Goal: Task Accomplishment & Management: Manage account settings

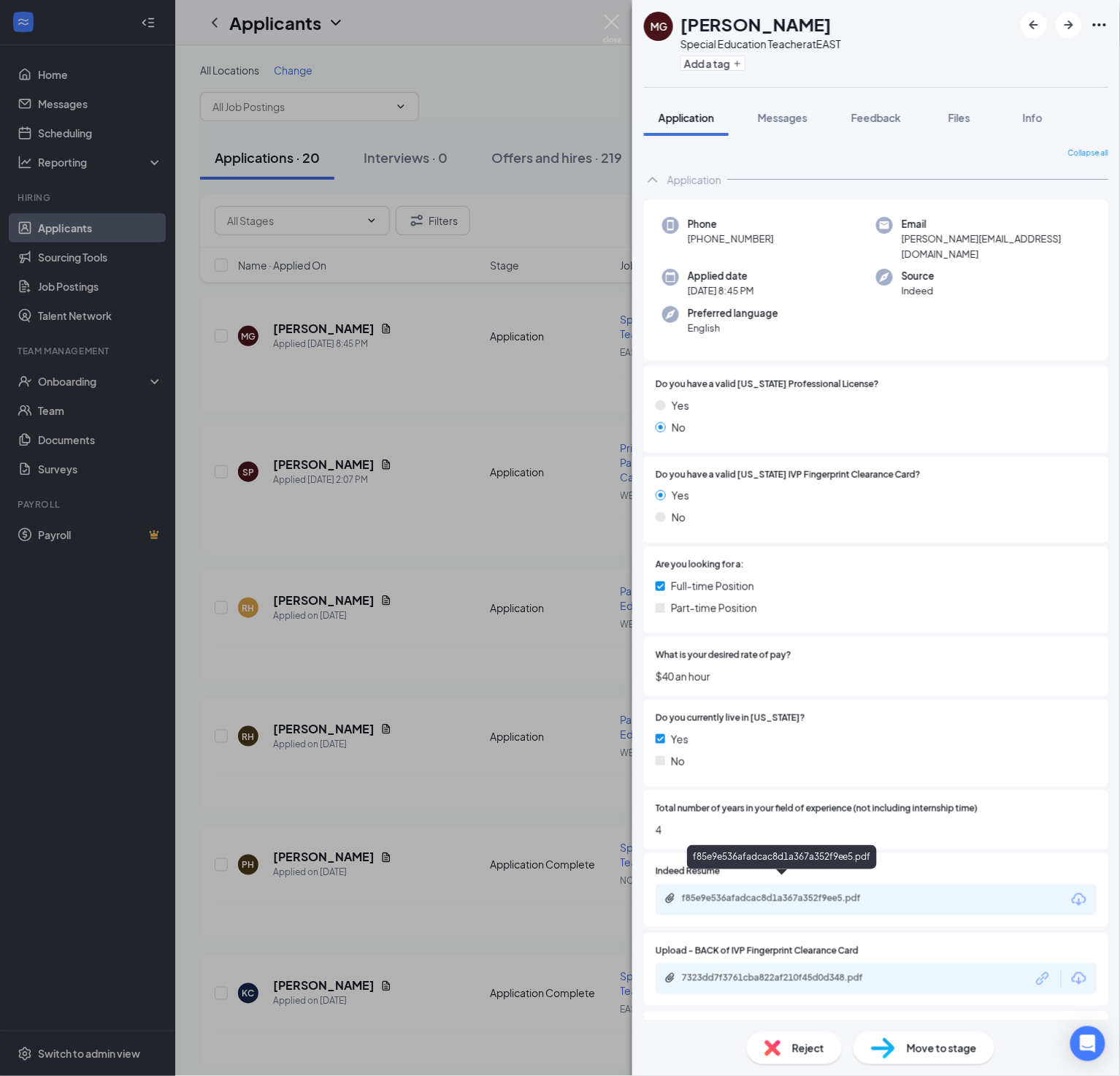
click at [742, 892] on div "f85e9e536afadcac8d1a367a352f9ee5.pdf" at bounding box center [783, 899] width 237 height 14
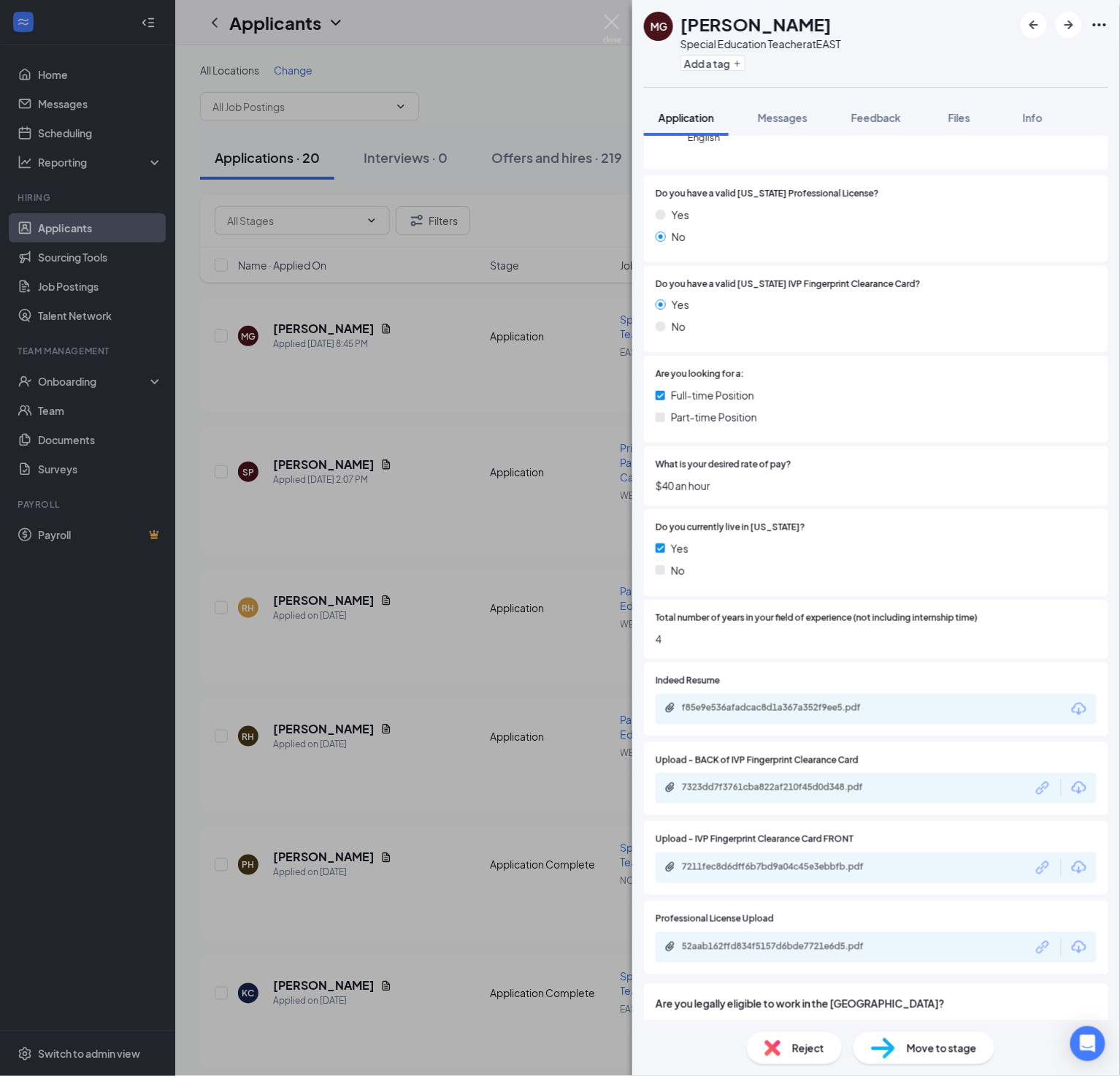
scroll to position [194, 0]
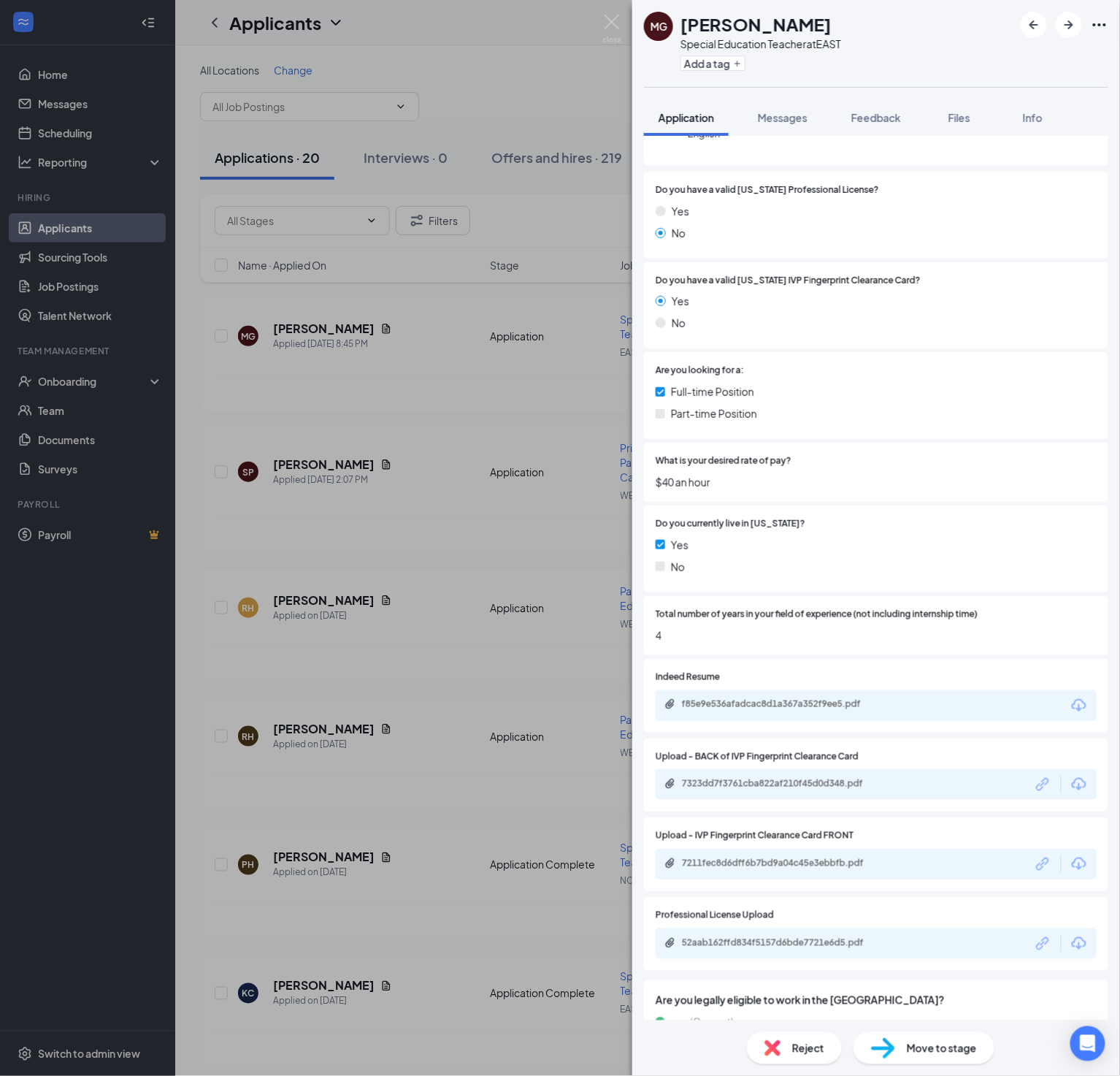
click at [831, 778] on div "7323dd7f3761cba822af210f45d0d348.pdf" at bounding box center [784, 783] width 205 height 11
click at [777, 857] on div "7211fec8d6dff6b7bd9a04c45e3ebbfb.pdf" at bounding box center [784, 863] width 205 height 11
click at [853, 937] on div "52aab162ffd834f5157d6bde7721e6d5.pdf" at bounding box center [784, 942] width 205 height 11
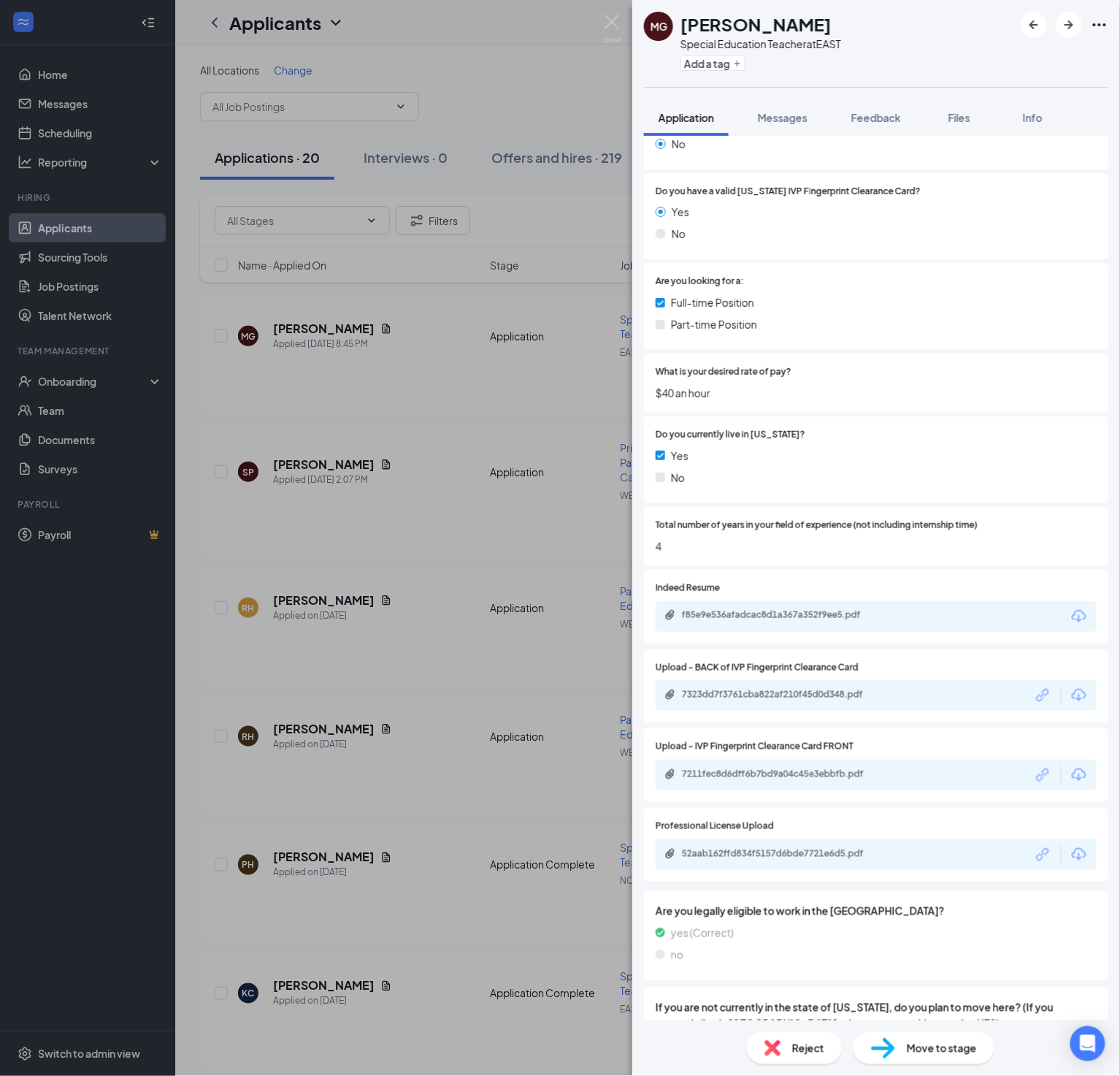
scroll to position [345, 0]
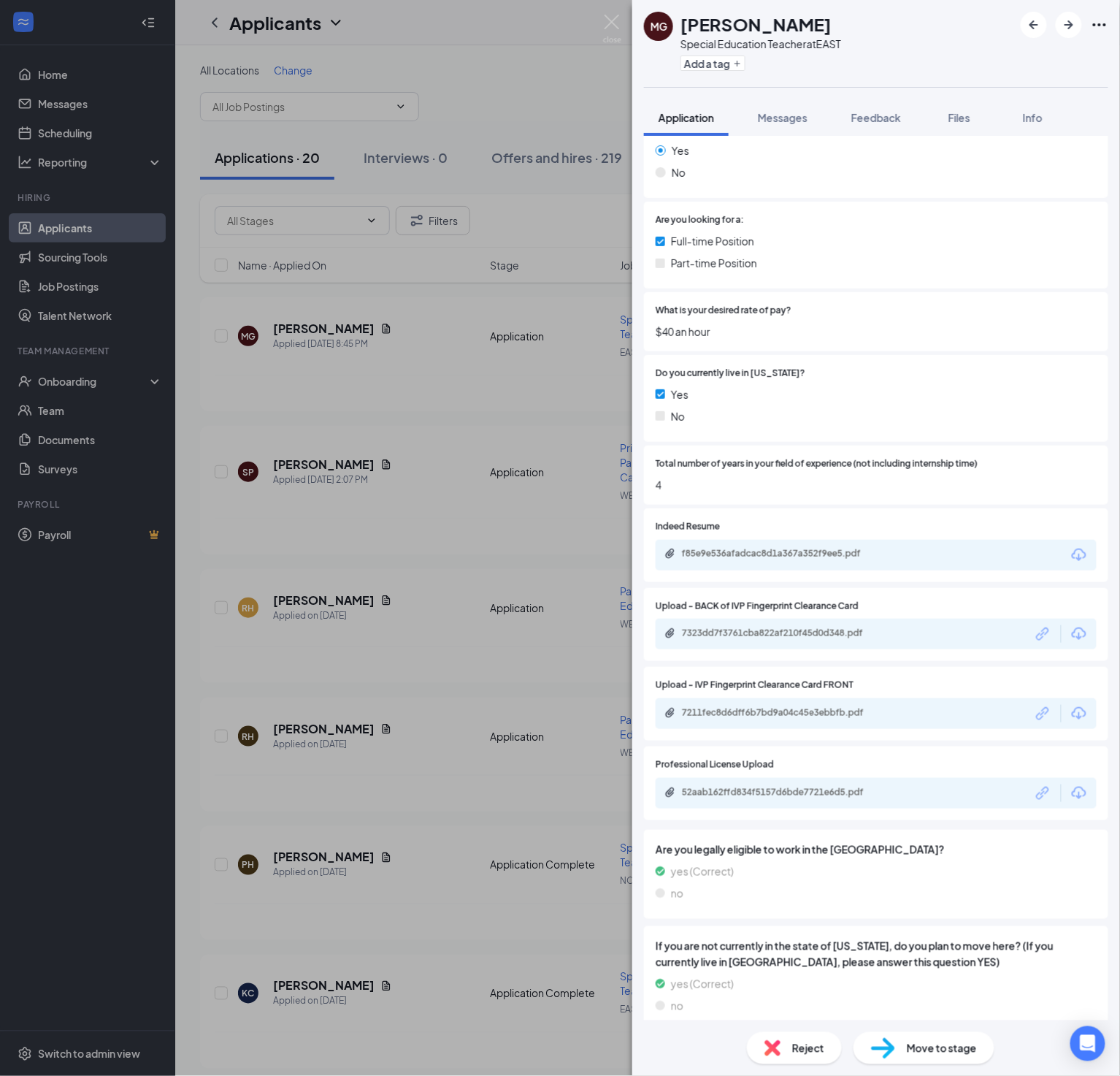
click at [911, 1049] on span "Move to stage" at bounding box center [941, 1048] width 70 height 16
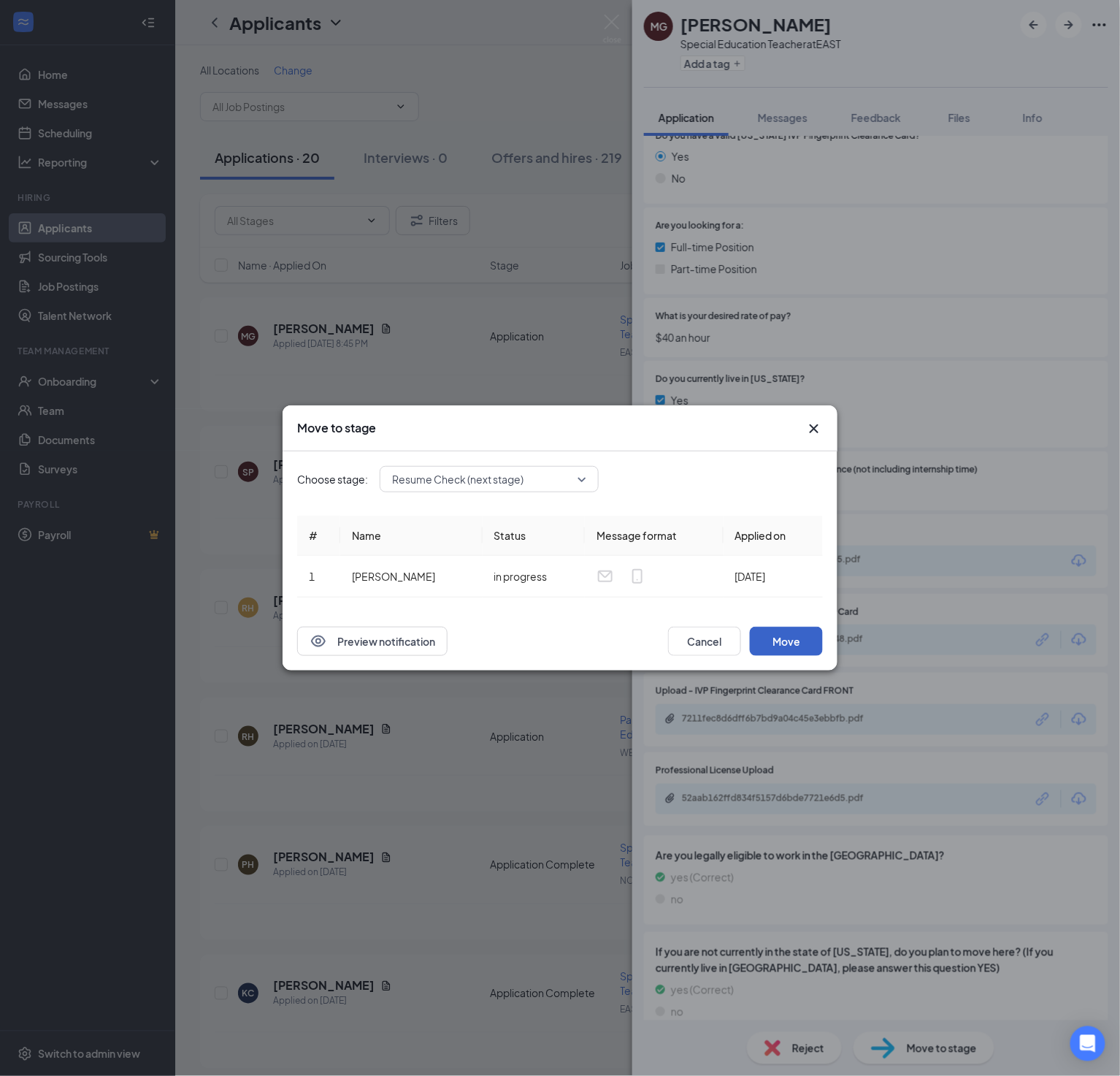
click at [786, 633] on button "Move" at bounding box center [786, 641] width 73 height 30
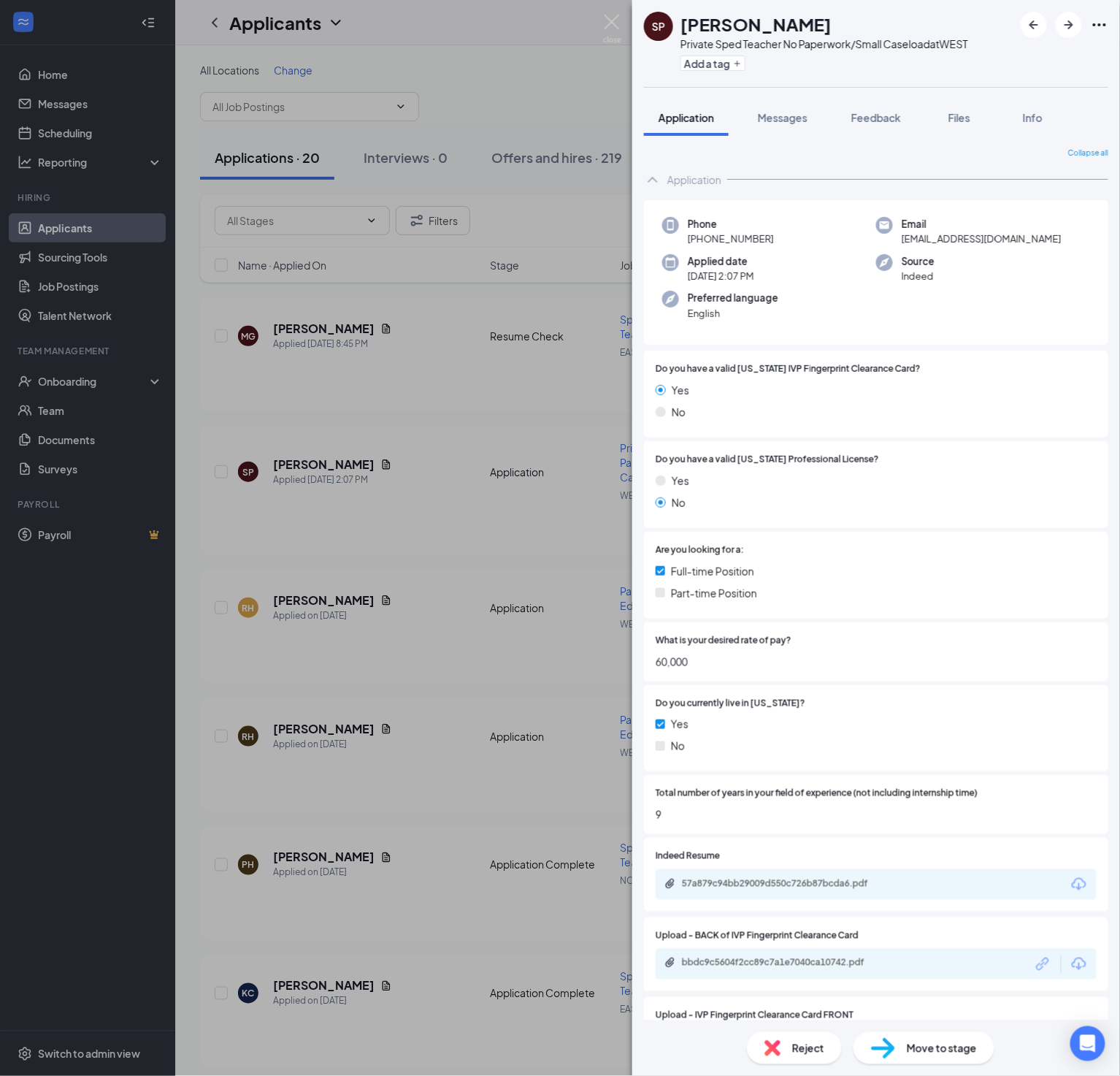
click at [616, 10] on div "SP [PERSON_NAME] Private Sped Teacher No Paperwork/Small Caseload at WEST Add a…" at bounding box center [560, 538] width 1120 height 1076
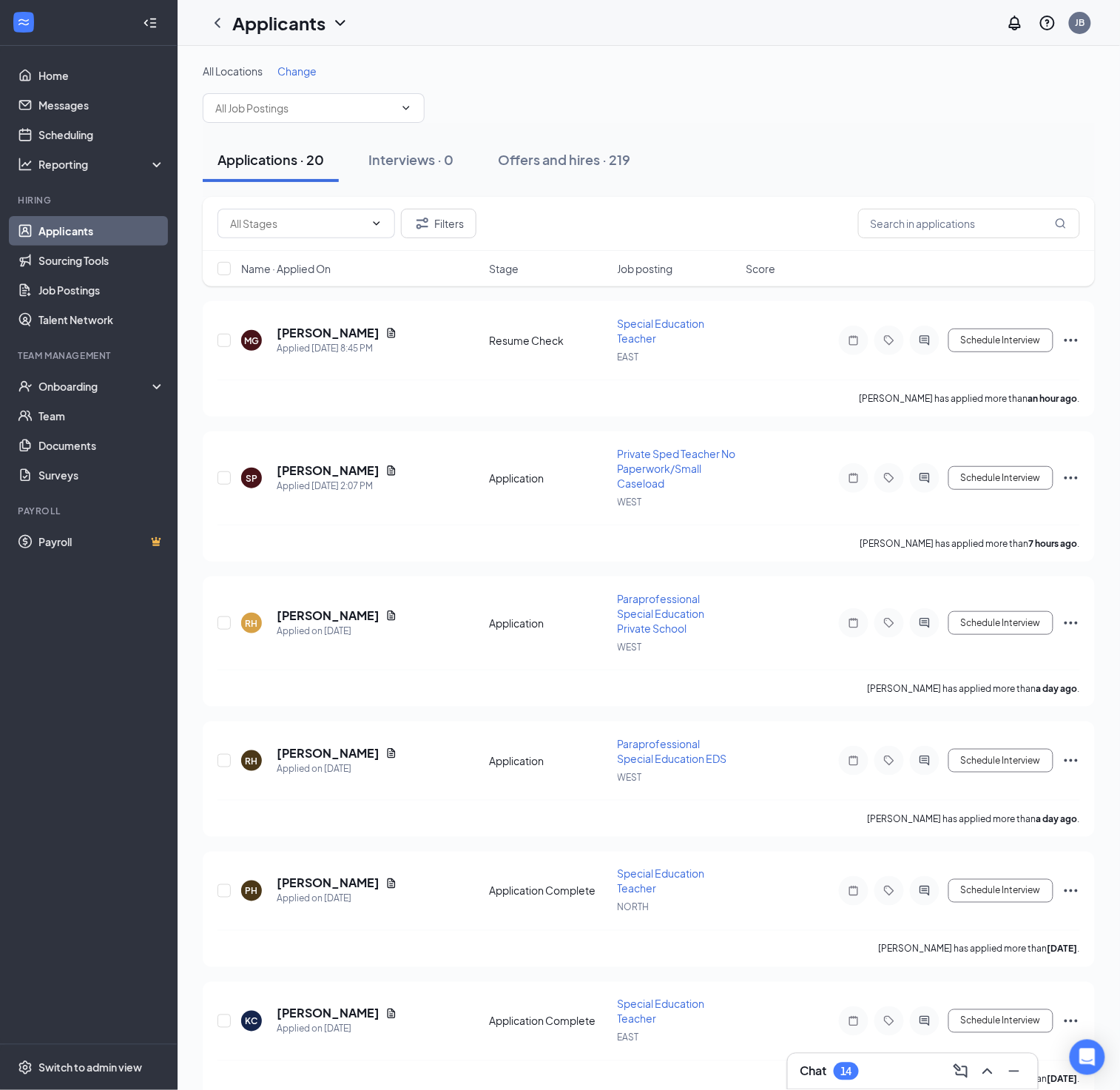
click at [623, 20] on div "Applicants JB" at bounding box center [649, 23] width 943 height 46
click at [59, 104] on link "Messages" at bounding box center [101, 105] width 126 height 30
